Goal: Task Accomplishment & Management: Use online tool/utility

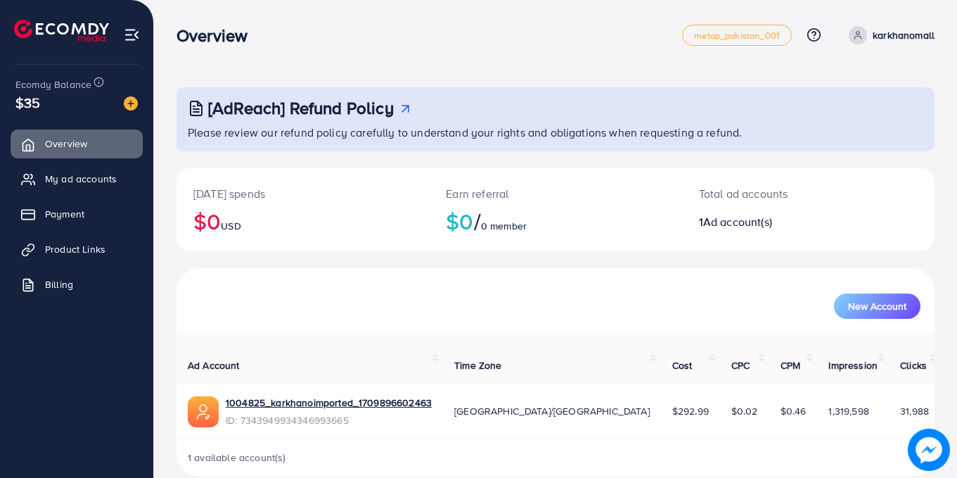
click at [93, 253] on span "Product Links" at bounding box center [75, 249] width 60 height 14
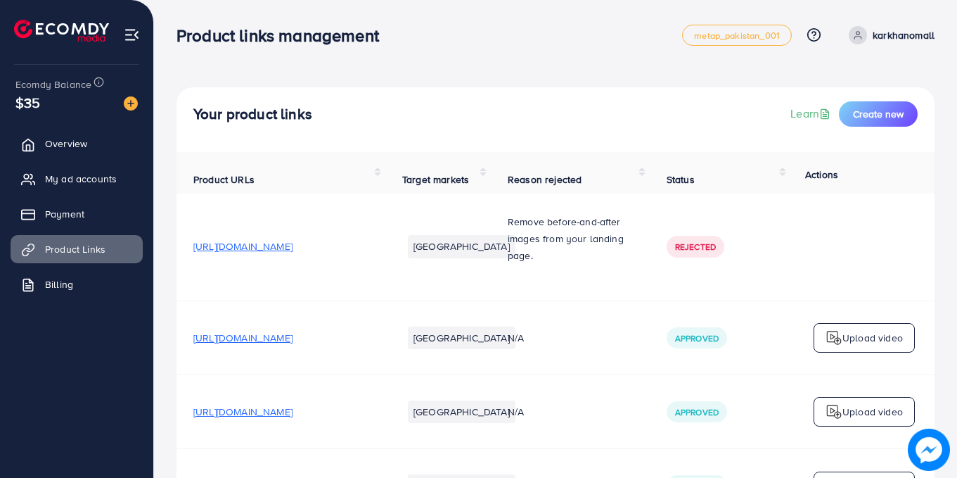
click at [880, 116] on span "Create new" at bounding box center [878, 114] width 51 height 14
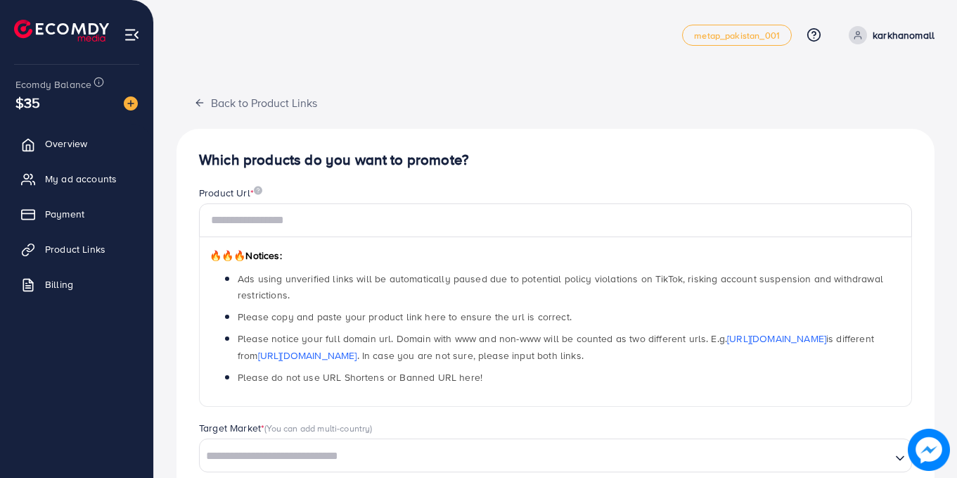
scroll to position [188, 0]
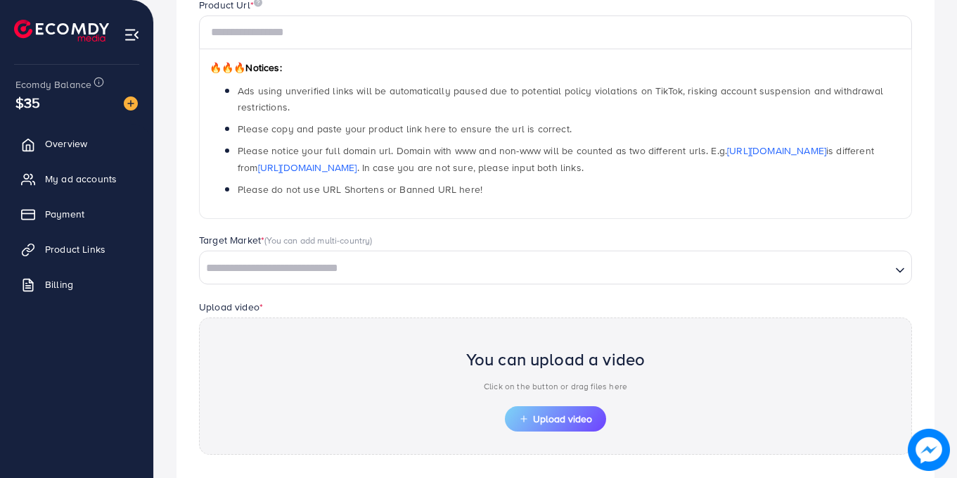
click at [73, 151] on link "Overview" at bounding box center [77, 143] width 132 height 28
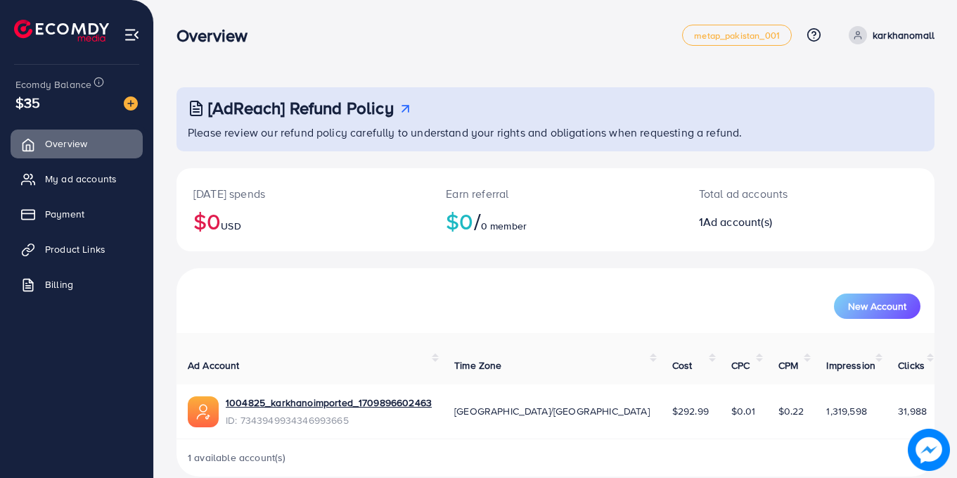
click at [90, 178] on span "My ad accounts" at bounding box center [81, 179] width 72 height 14
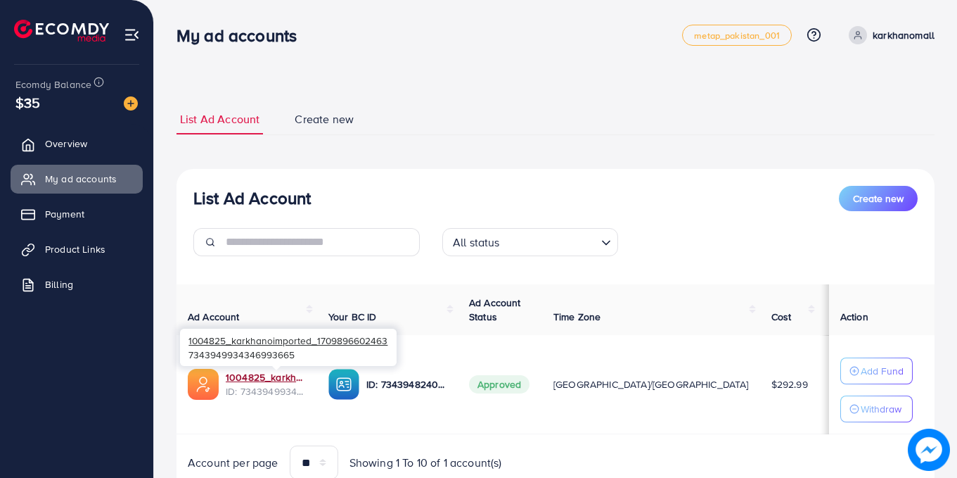
click at [283, 376] on link "1004825_karkhanoimported_1709896602463" at bounding box center [266, 377] width 80 height 14
